Goal: Use online tool/utility: Utilize a website feature to perform a specific function

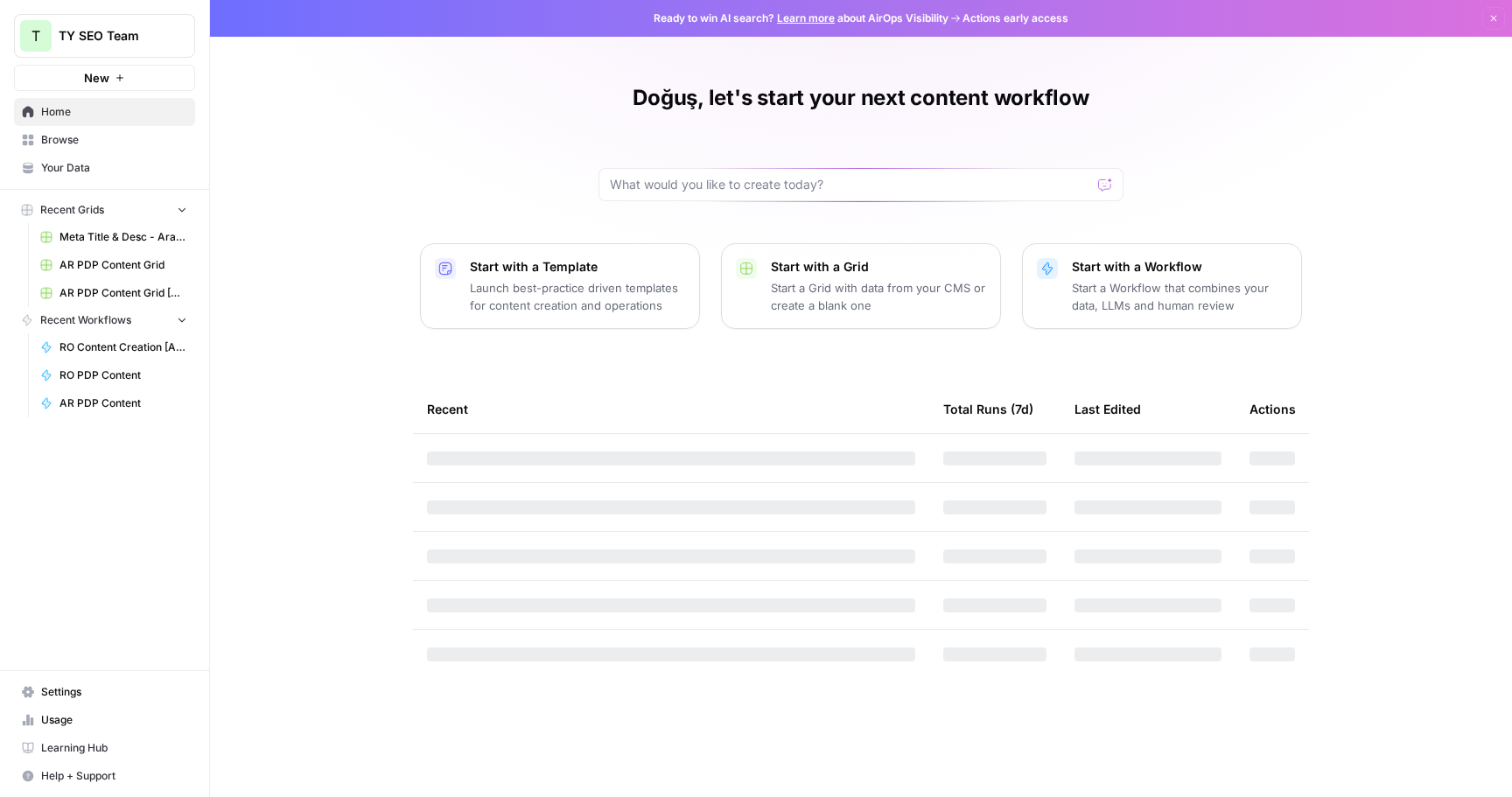
click at [82, 136] on span "Browse" at bounding box center [114, 139] width 147 height 16
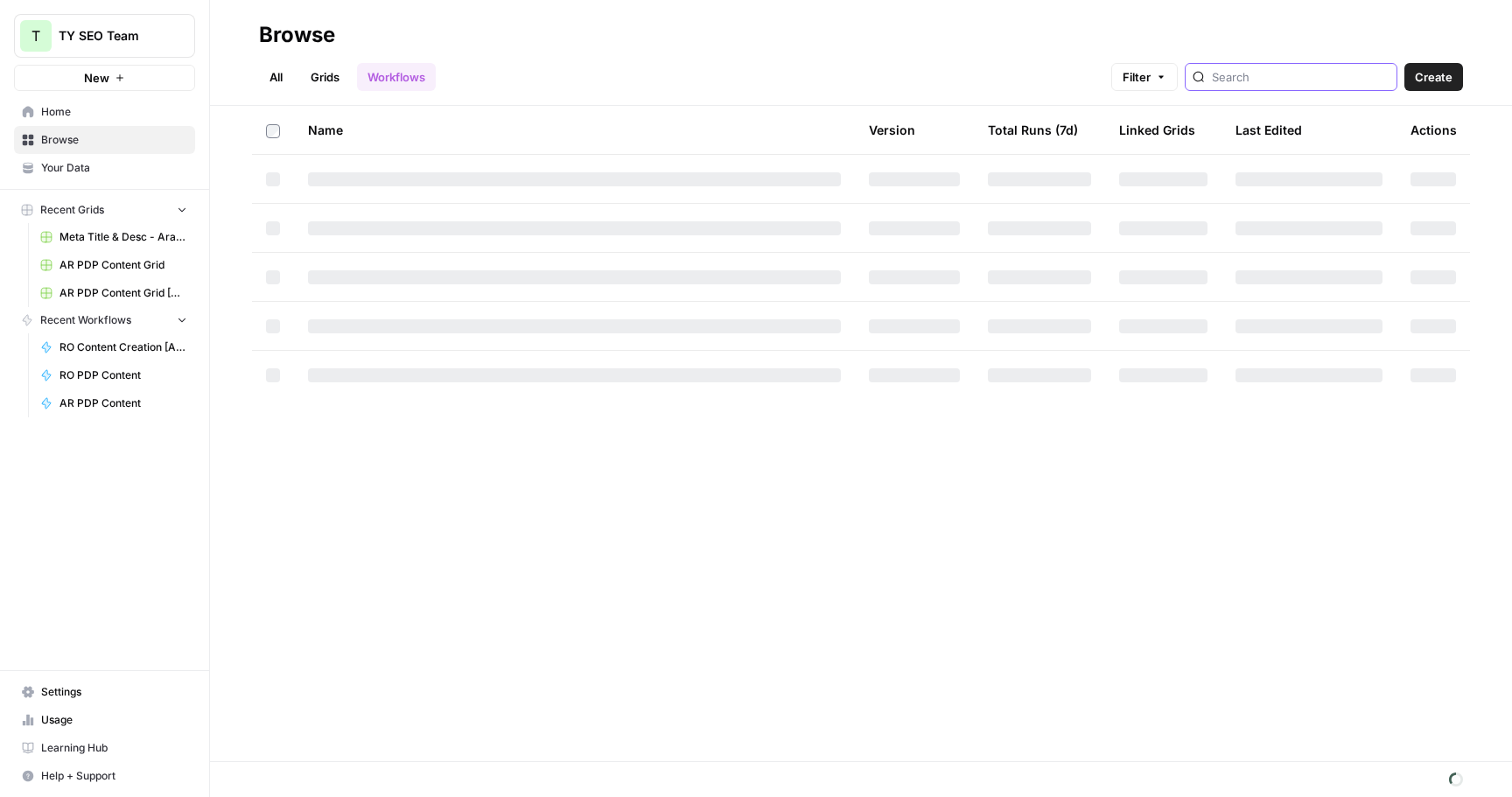
click at [1291, 77] on input "search" at bounding box center [1301, 77] width 178 height 18
type input "pdp"
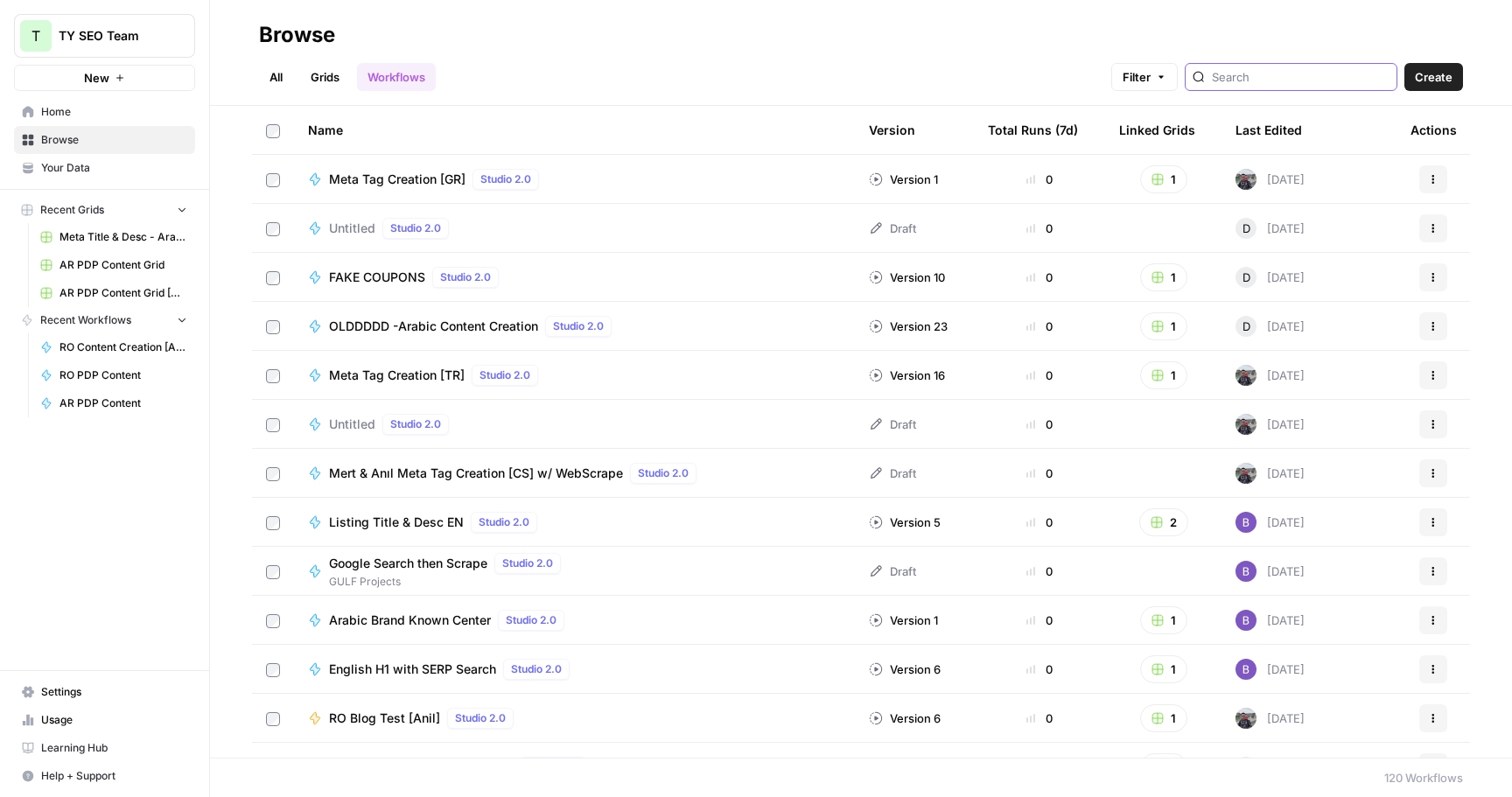
click at [1278, 84] on input "search" at bounding box center [1301, 77] width 178 height 18
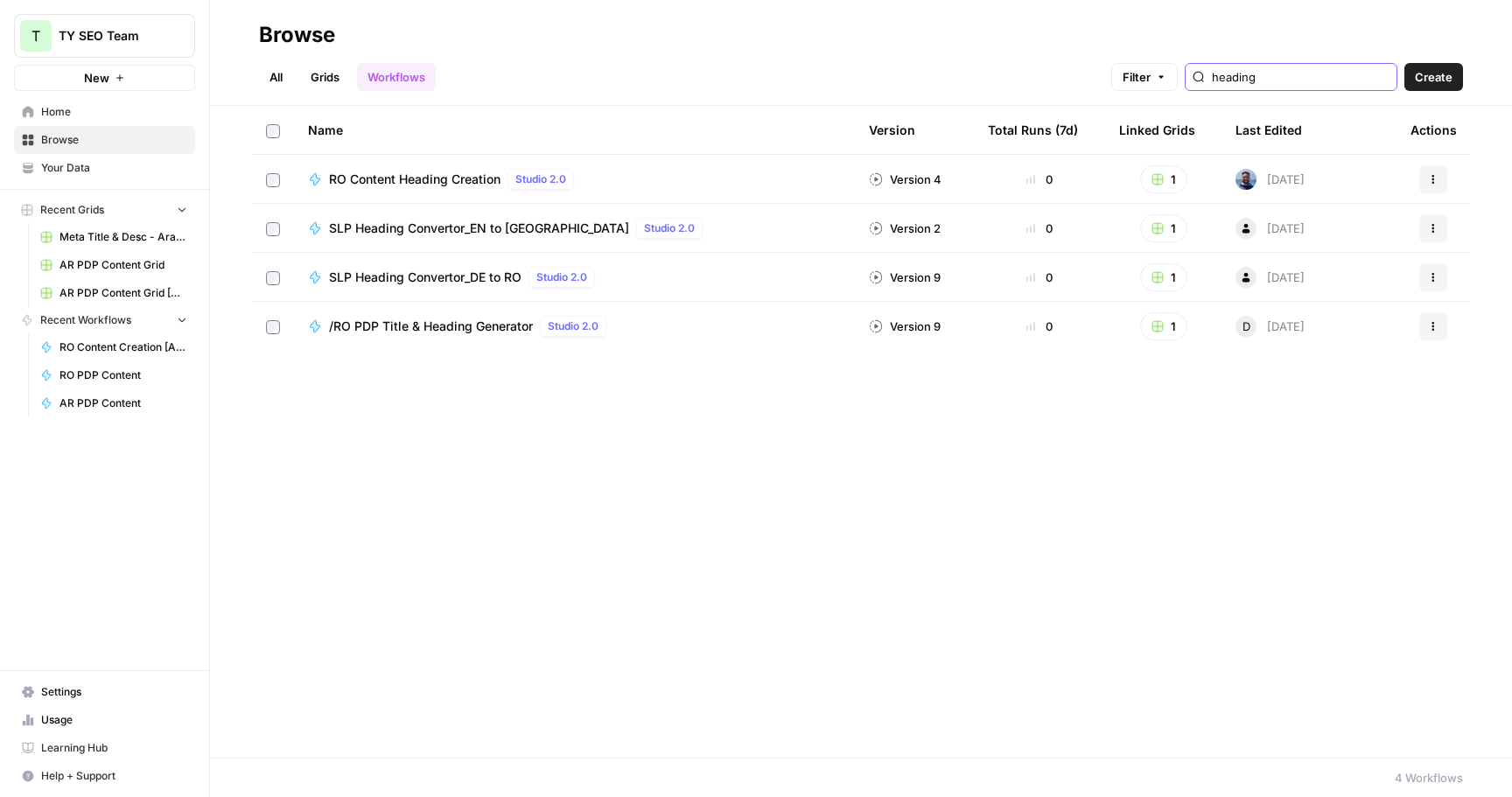
type input "heading"
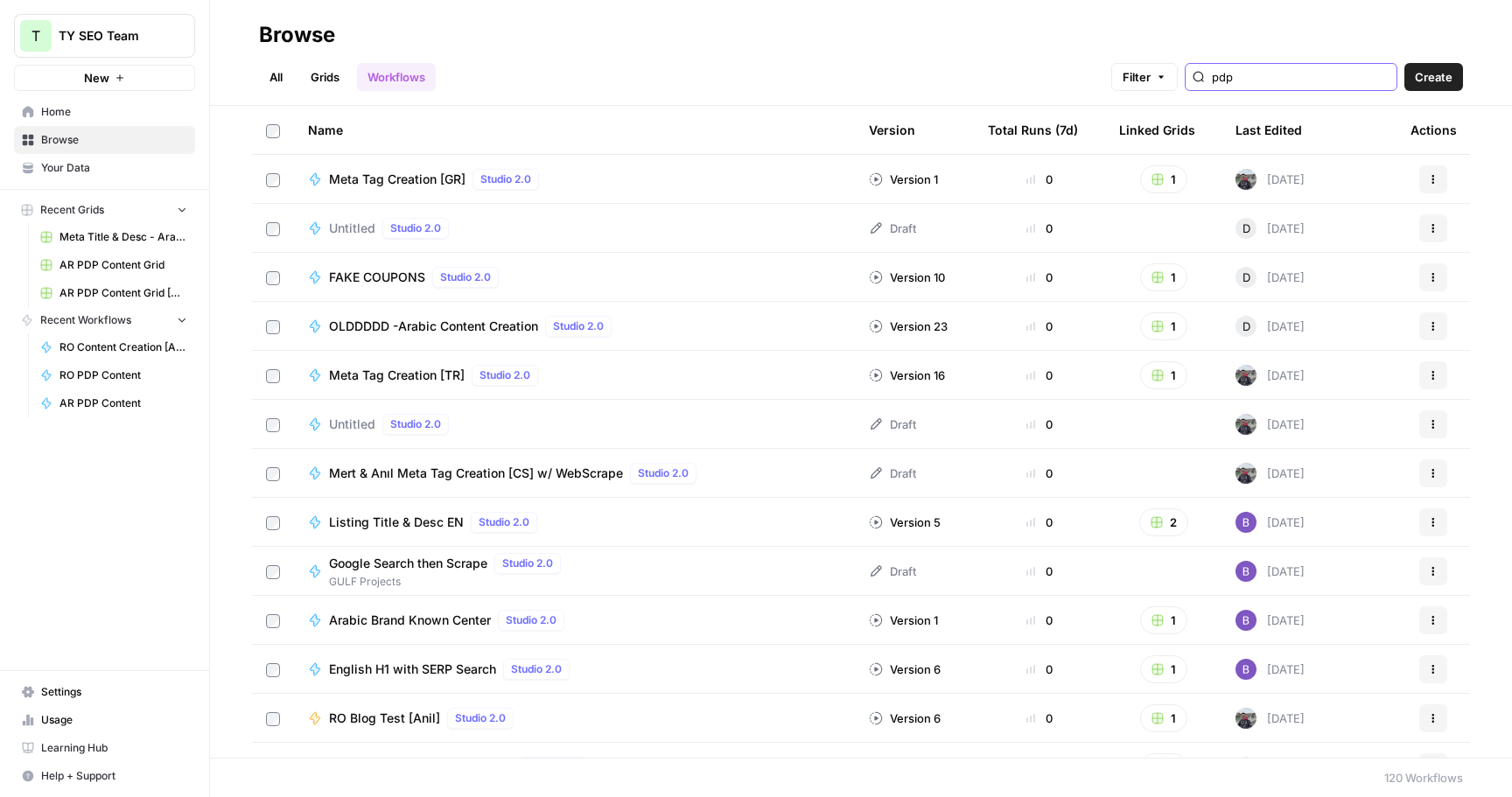
type input "pdp"
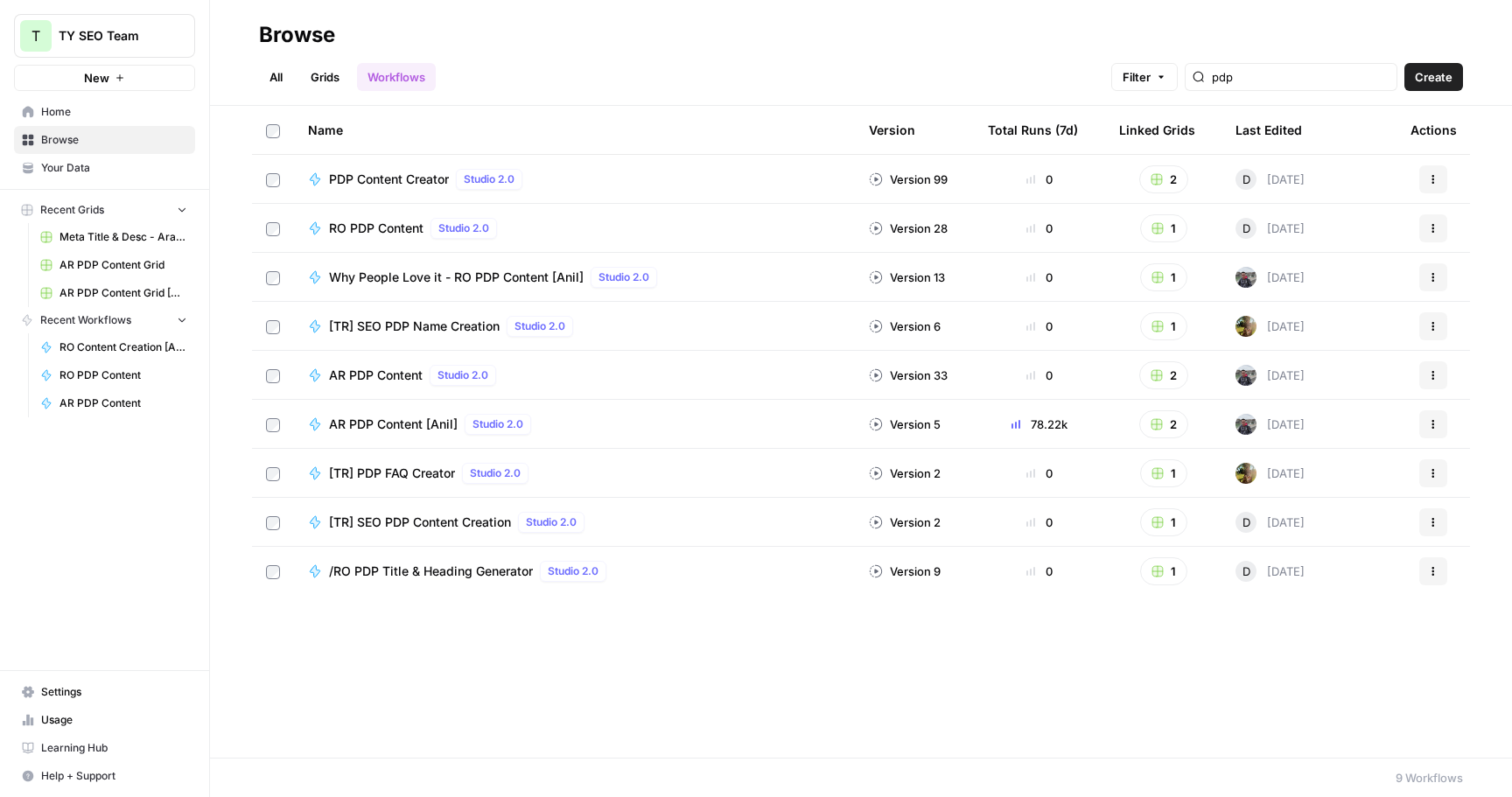
click at [461, 324] on span "[TR] SEO PDP Name Creation" at bounding box center [415, 326] width 171 height 18
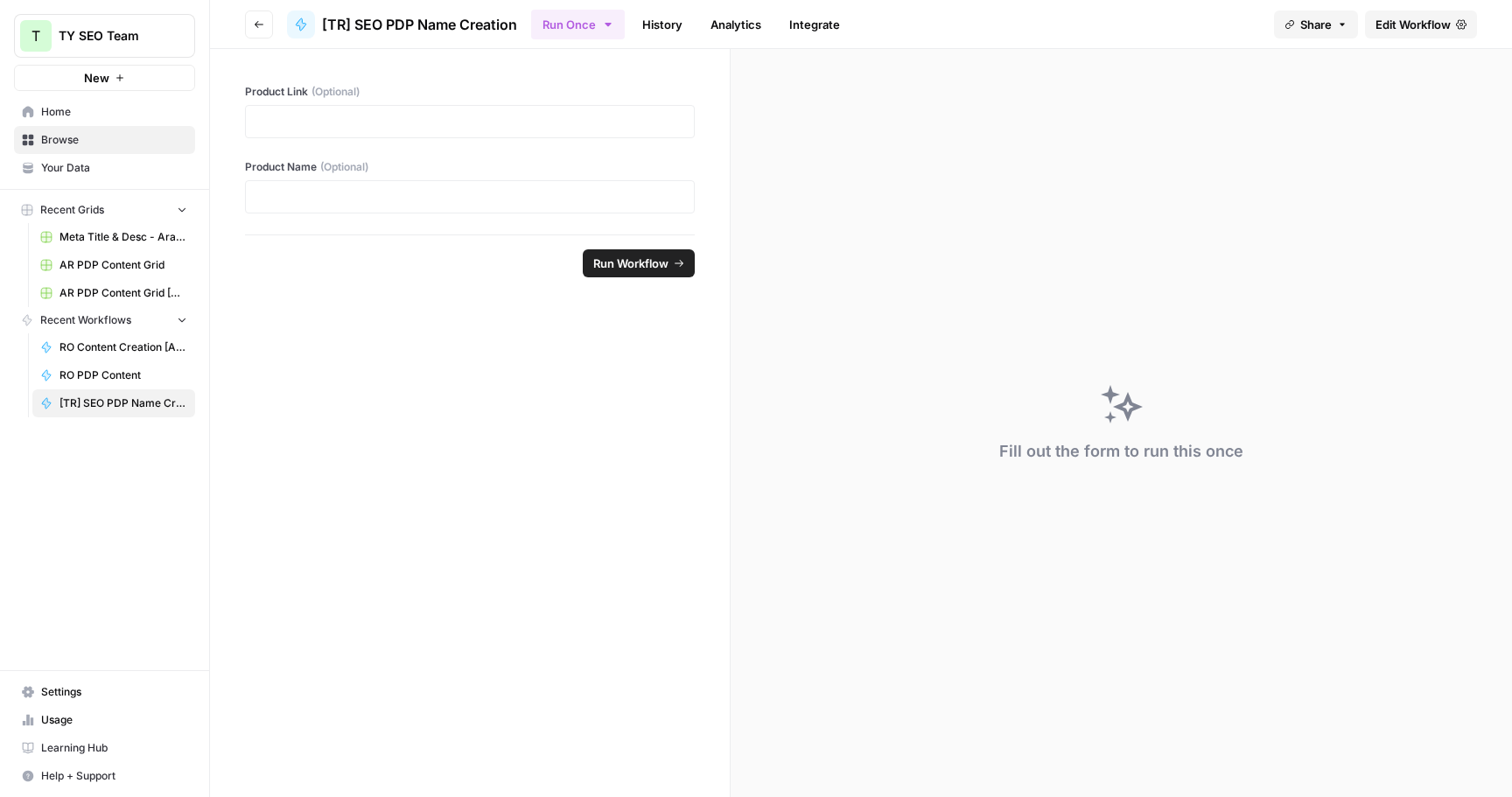
click at [1433, 28] on span "Edit Workflow" at bounding box center [1413, 24] width 75 height 18
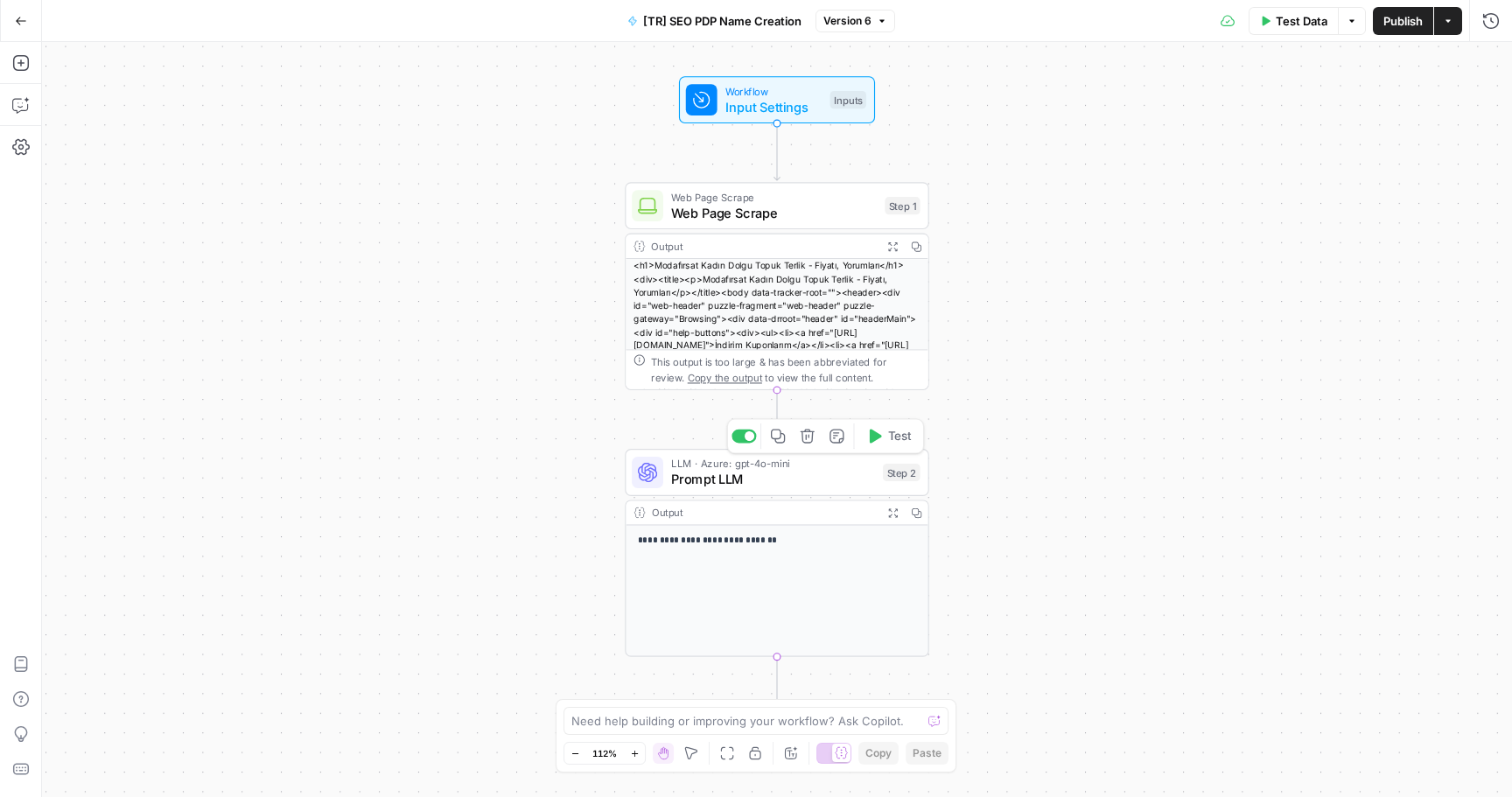
click at [777, 479] on span "Prompt LLM" at bounding box center [774, 480] width 204 height 19
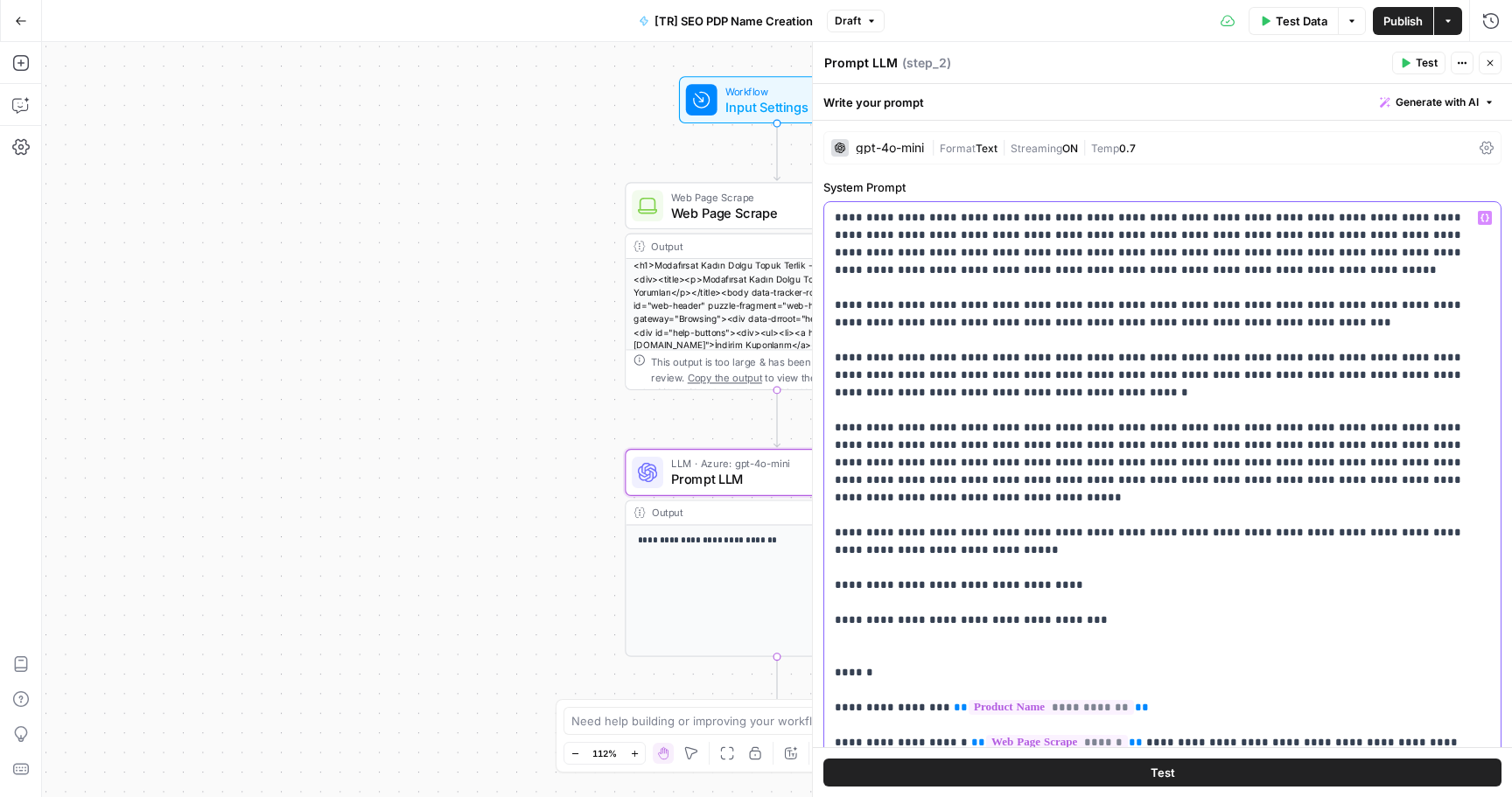
click at [1108, 415] on p "**********" at bounding box center [1162, 515] width 656 height 612
click at [1489, 54] on button "Close" at bounding box center [1490, 63] width 23 height 23
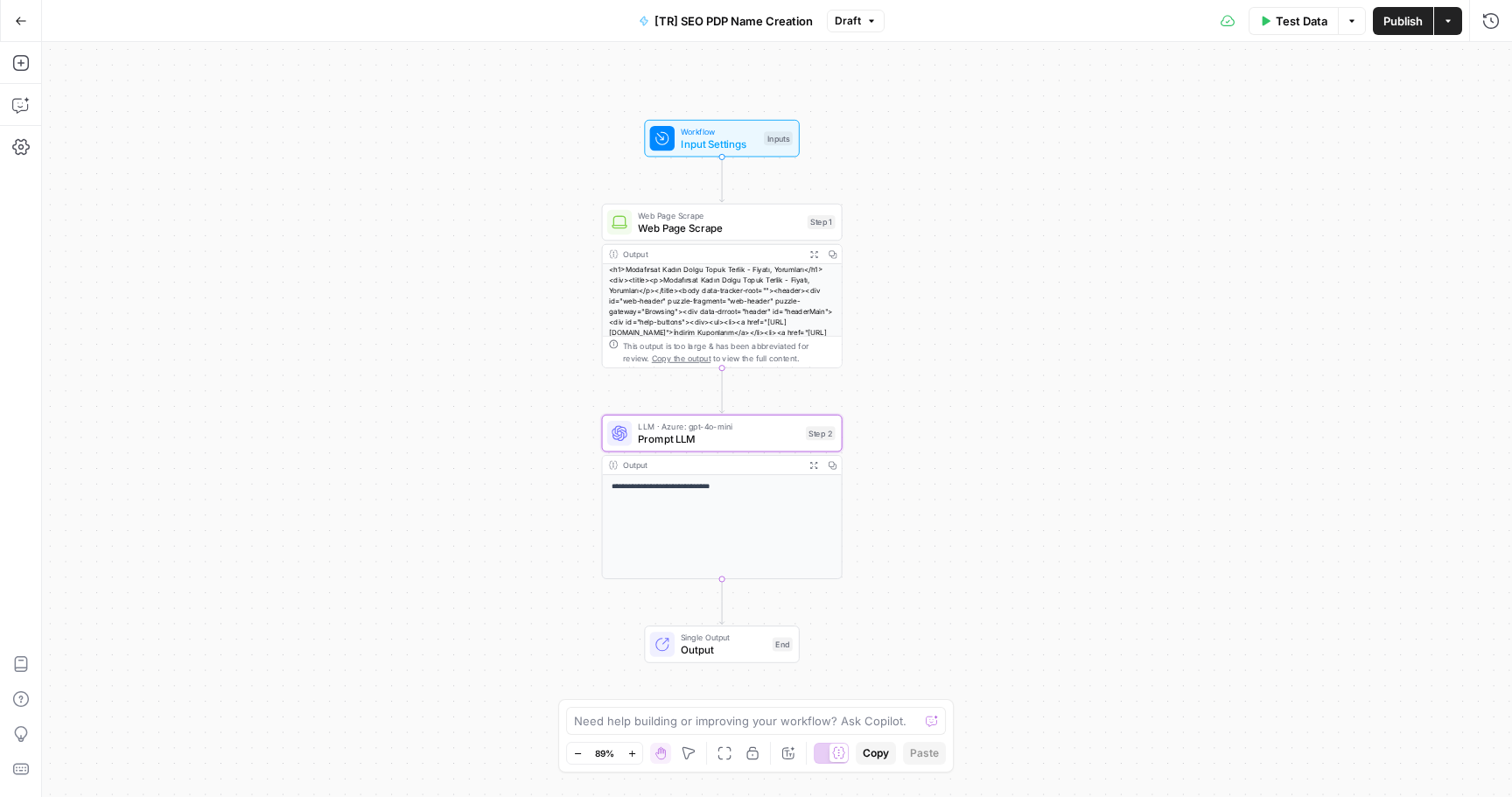
drag, startPoint x: 918, startPoint y: 545, endPoint x: 861, endPoint y: 569, distance: 61.8
click at [861, 570] on div "**********" at bounding box center [776, 419] width 1470 height 755
click at [1459, 15] on button "Actions" at bounding box center [1448, 21] width 28 height 28
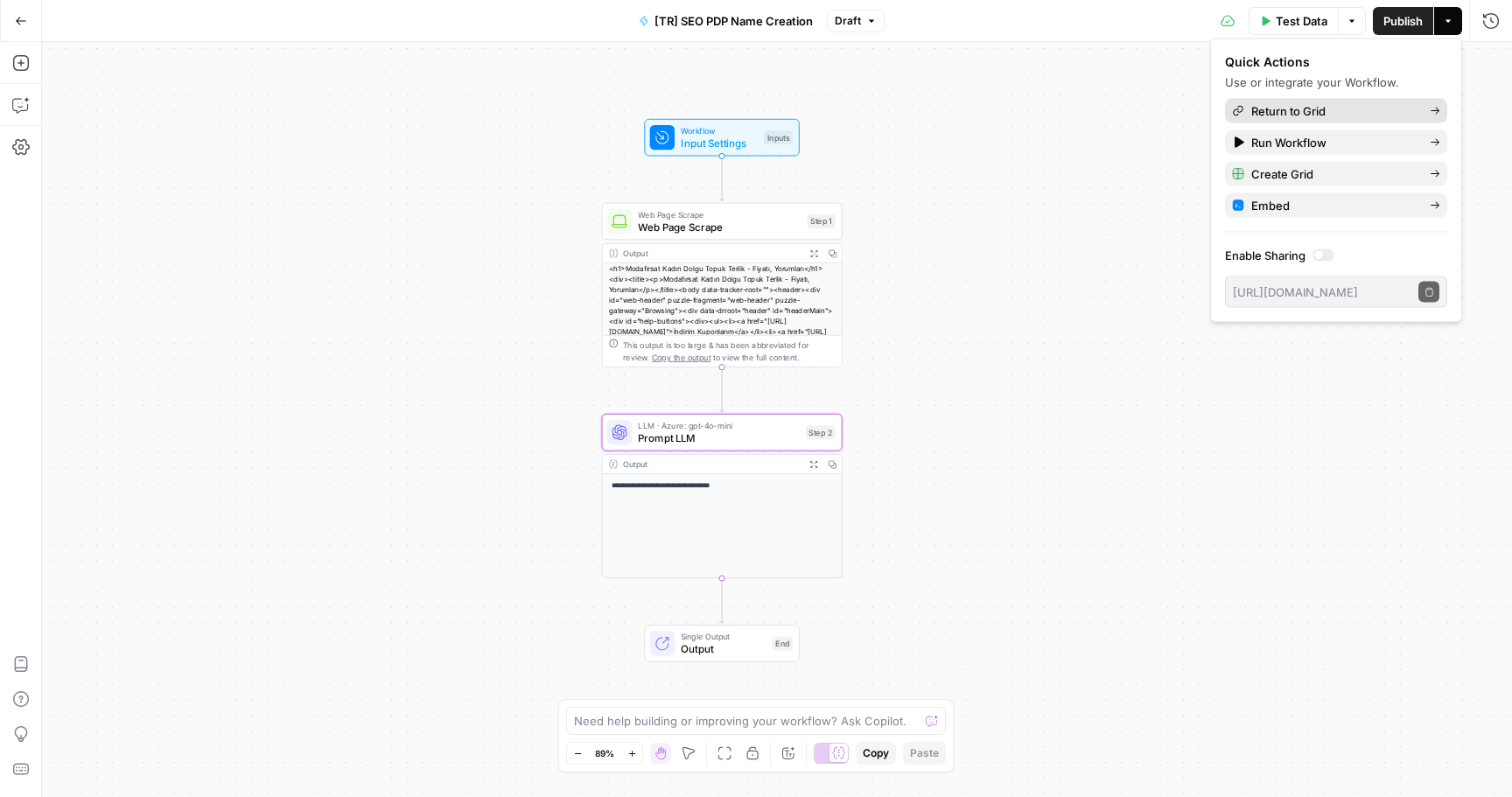
click at [1346, 117] on span "Return to Grid" at bounding box center [1333, 110] width 164 height 18
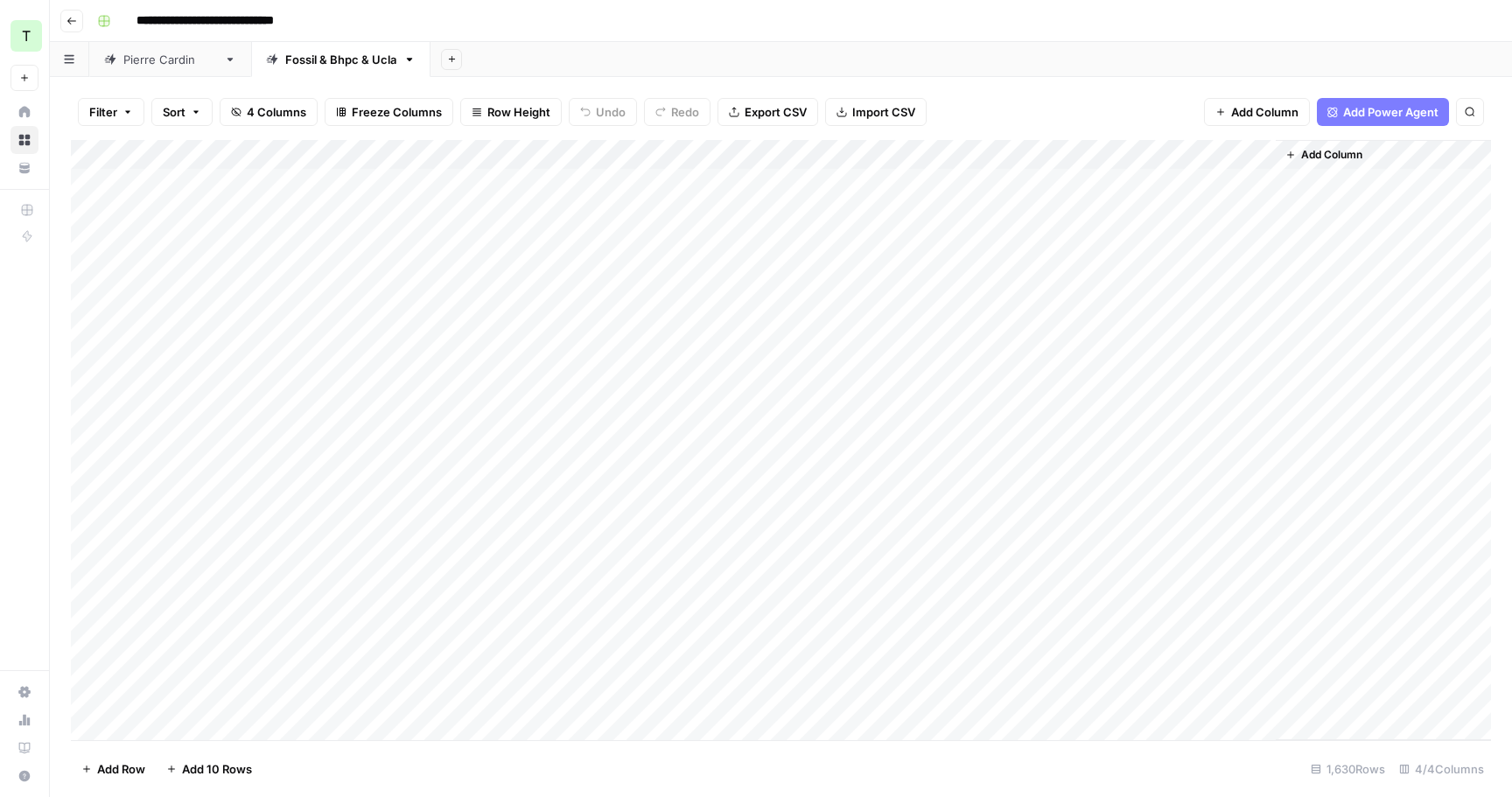
click at [80, 18] on button "Go back" at bounding box center [71, 20] width 23 height 23
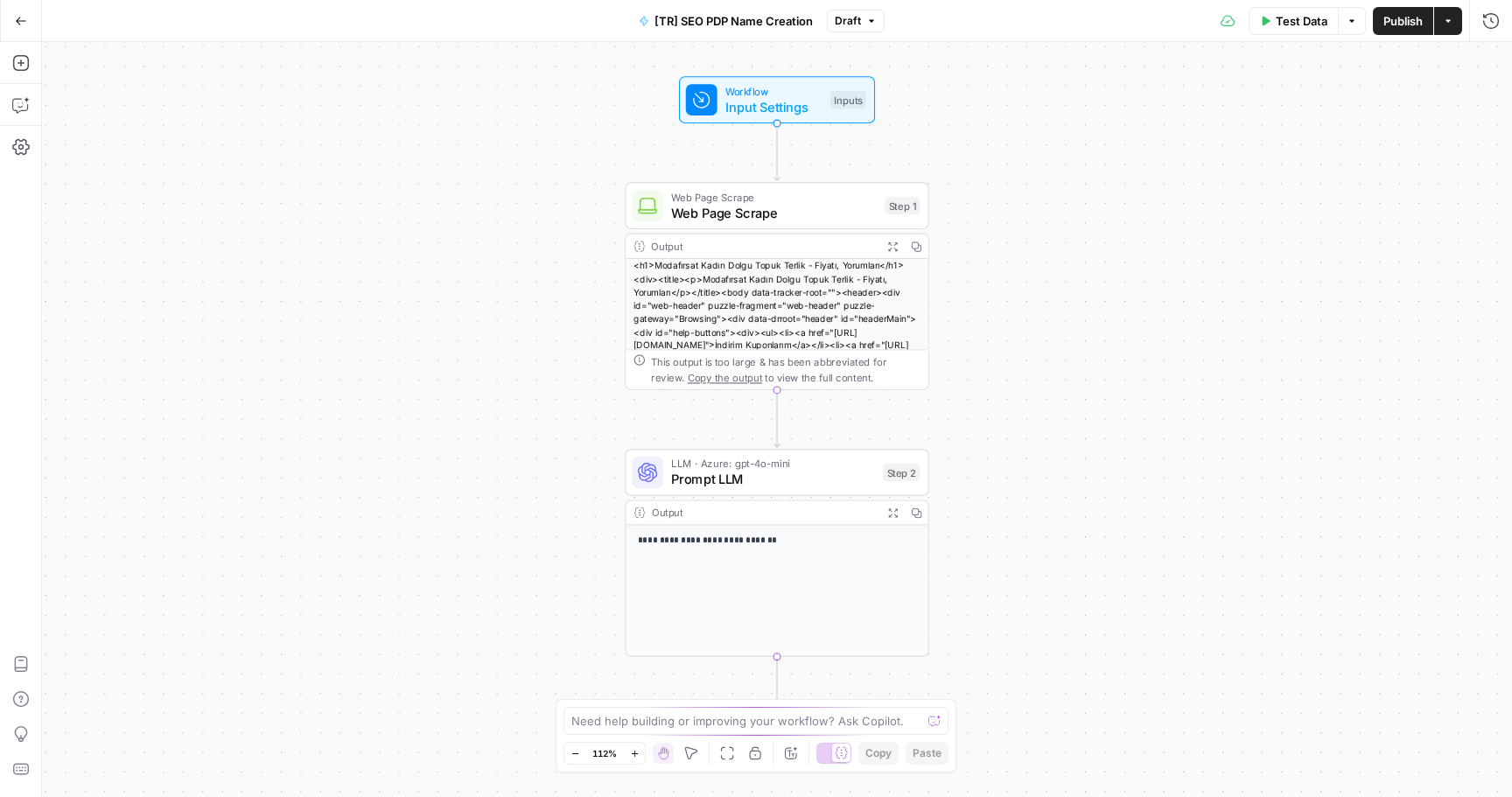
click at [775, 468] on span "LLM · Azure: gpt-4o-mini" at bounding box center [774, 463] width 204 height 16
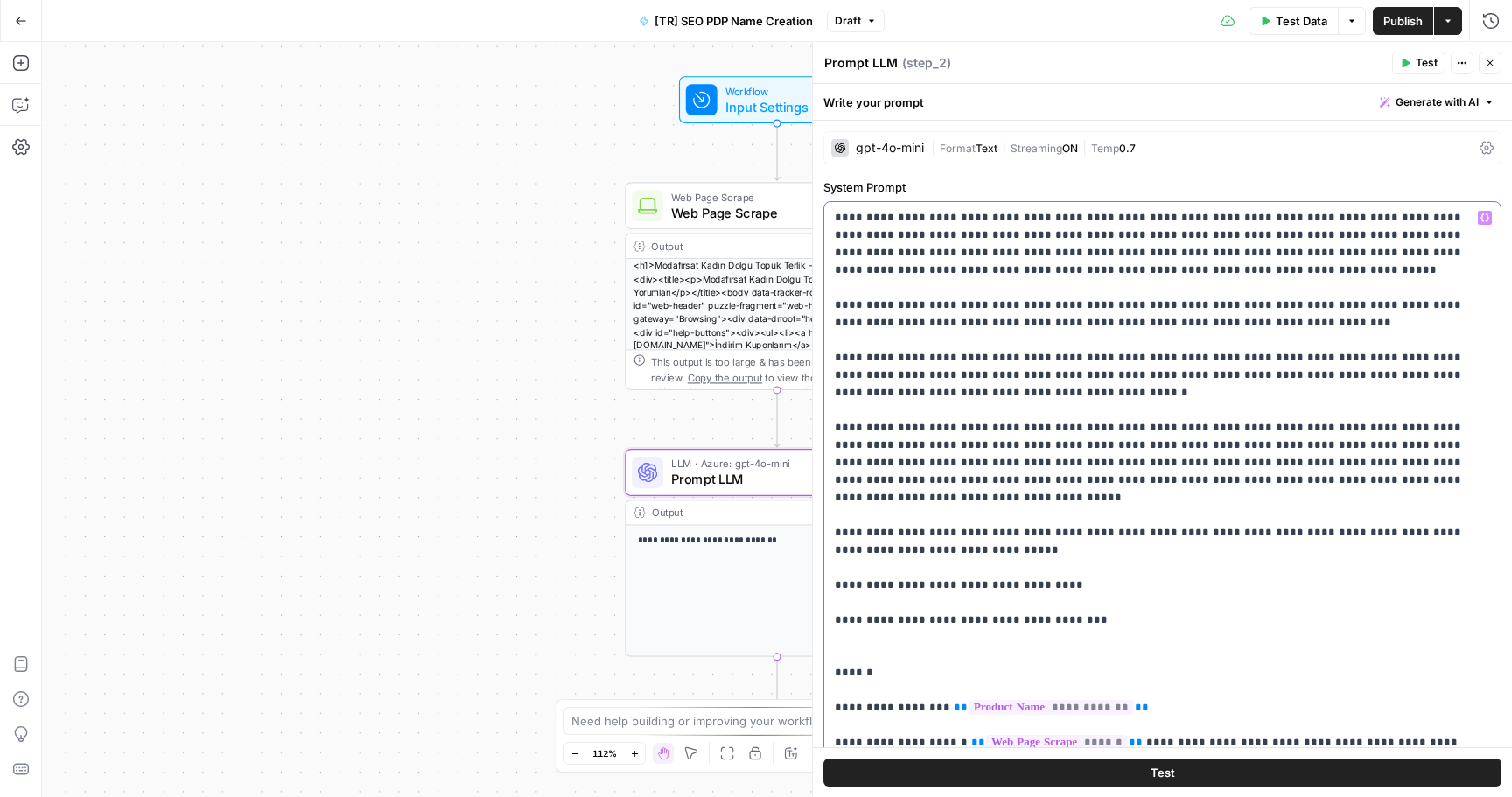
click at [1024, 336] on p "**********" at bounding box center [1162, 515] width 656 height 612
